Goal: Check status

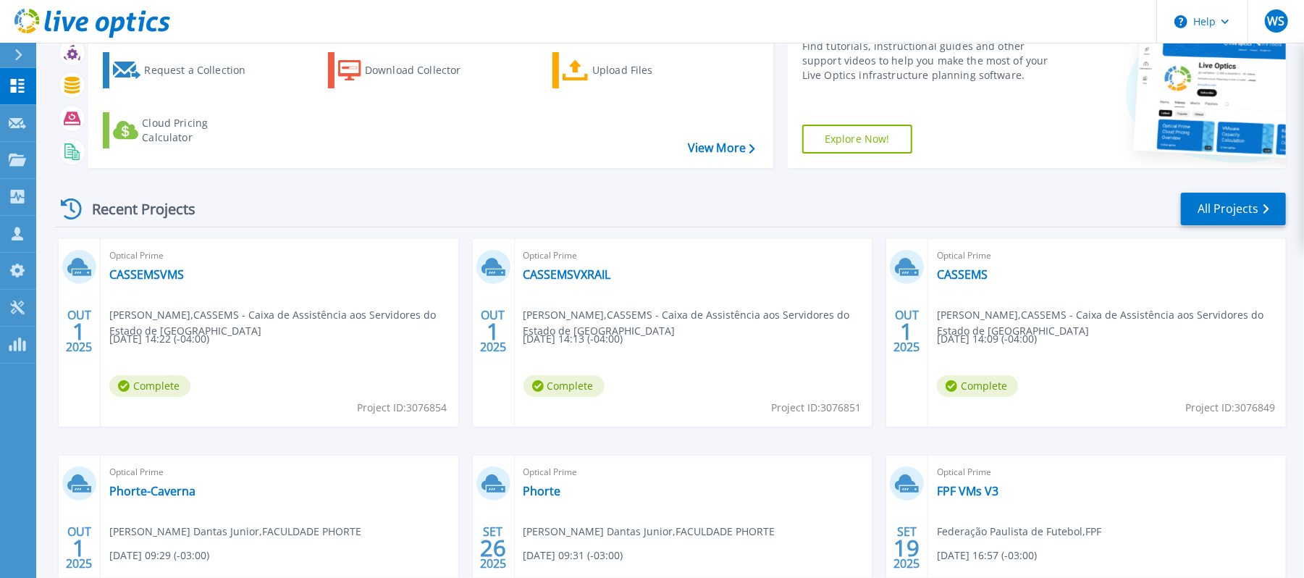
scroll to position [193, 0]
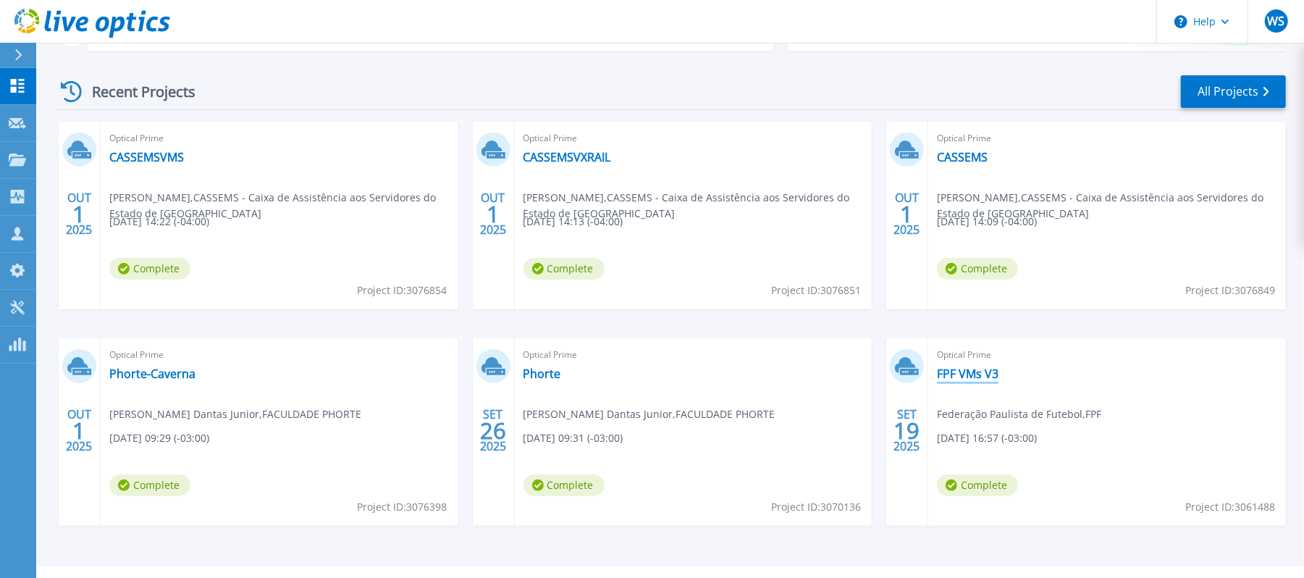
click at [954, 366] on link "FPF VMs V3" at bounding box center [968, 373] width 62 height 14
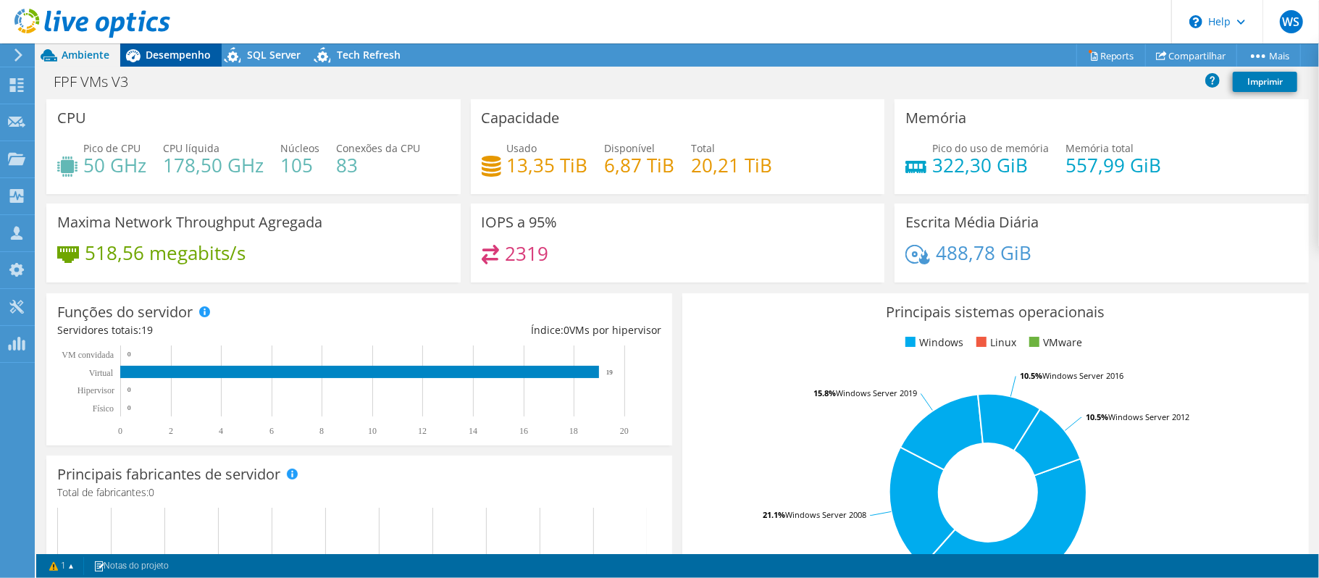
click at [196, 56] on span "Desempenho" at bounding box center [178, 55] width 65 height 14
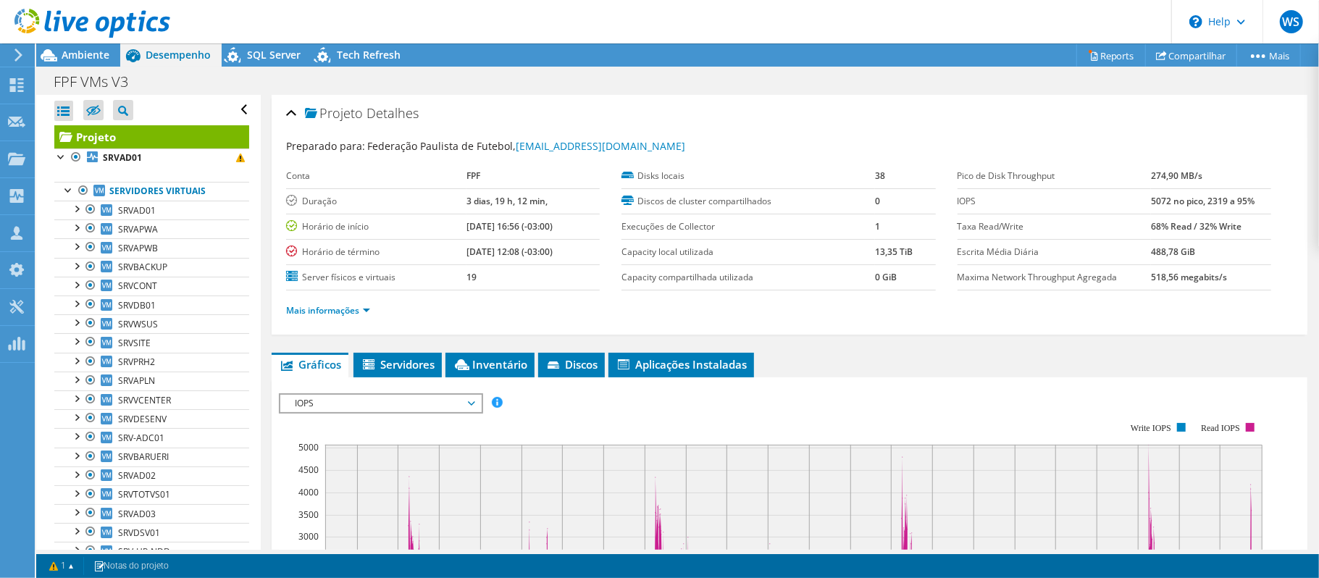
scroll to position [47, 0]
